Goal: Check status: Check status

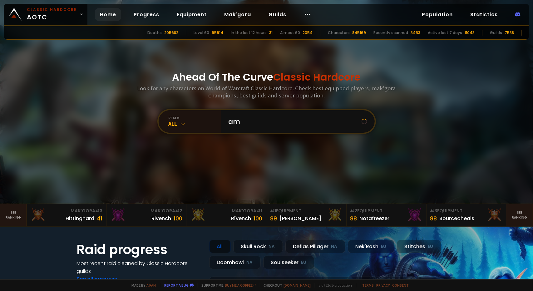
type input "amt"
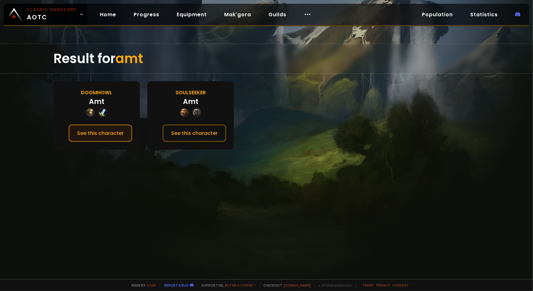
click at [109, 138] on button "See this character" at bounding box center [100, 133] width 64 height 18
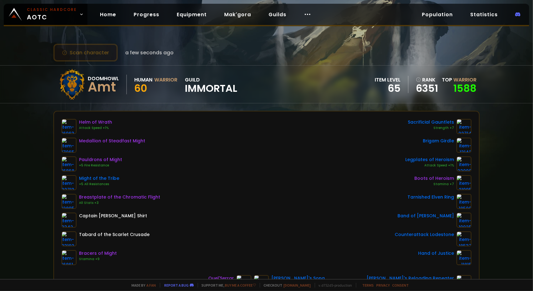
click at [96, 55] on button "Scan character" at bounding box center [85, 53] width 64 height 18
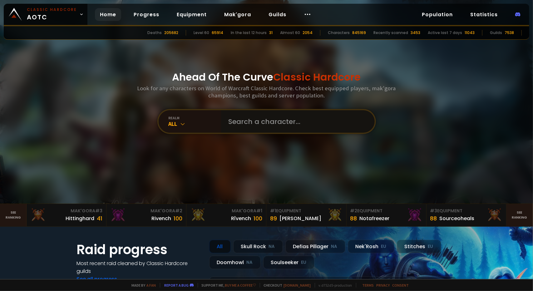
click at [269, 129] on input "text" at bounding box center [296, 121] width 143 height 23
type input "shaquante"
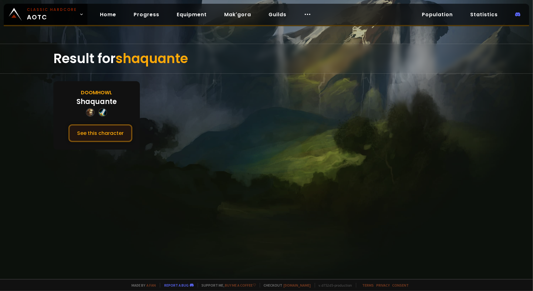
click at [114, 138] on button "See this character" at bounding box center [100, 133] width 64 height 18
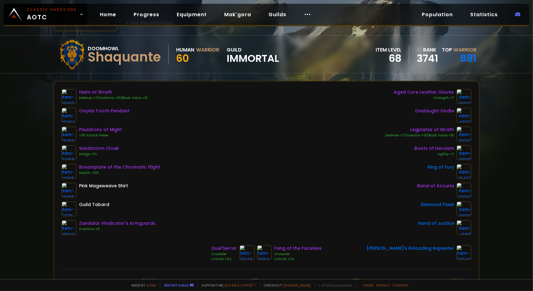
scroll to position [31, 0]
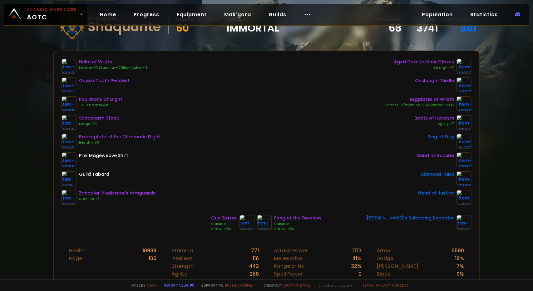
scroll to position [63, 0]
